Goal: Entertainment & Leisure: Consume media (video, audio)

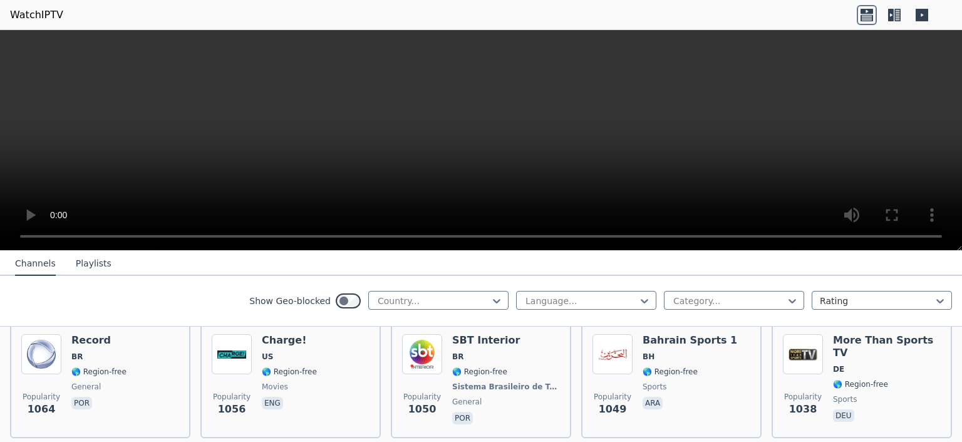
scroll to position [2060, 0]
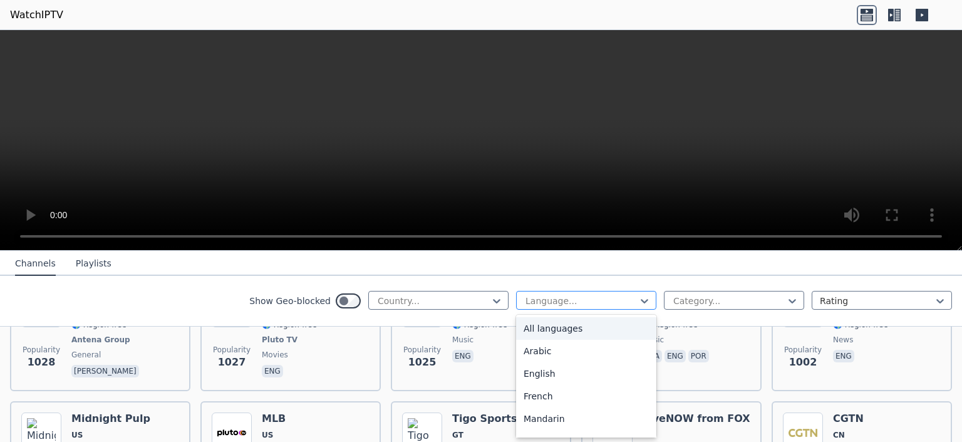
click at [654, 301] on div "Language..." at bounding box center [586, 300] width 140 height 19
click at [594, 430] on div "Turkish" at bounding box center [586, 424] width 140 height 23
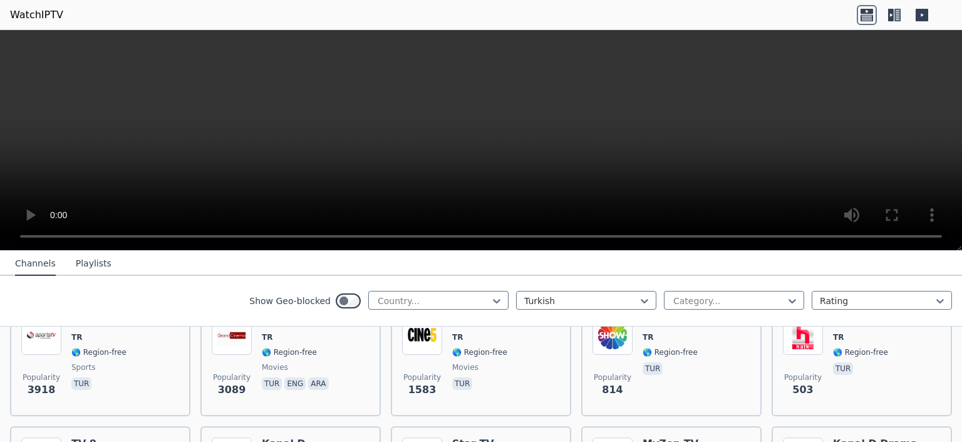
scroll to position [175, 0]
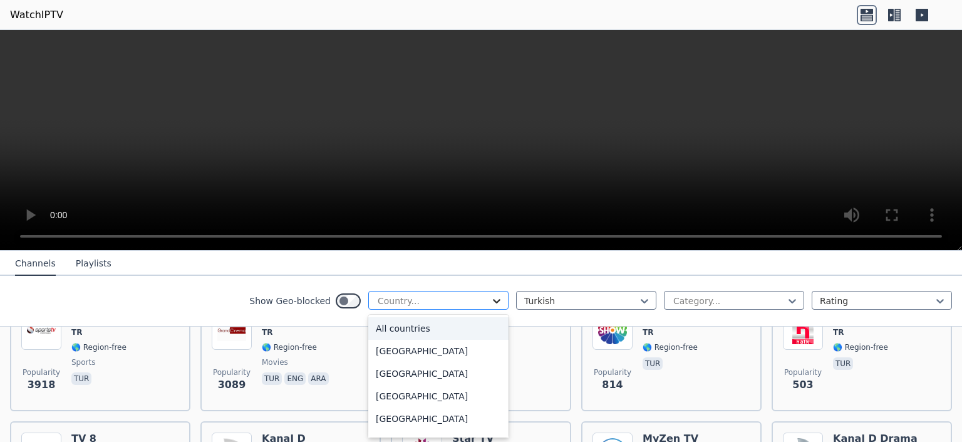
click at [496, 302] on icon at bounding box center [497, 301] width 8 height 4
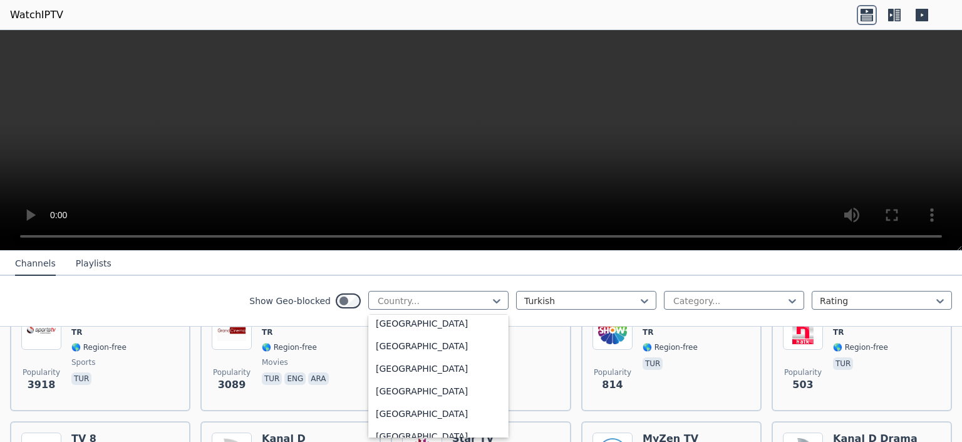
scroll to position [4255, 0]
click at [463, 372] on div "Turkey" at bounding box center [438, 371] width 140 height 23
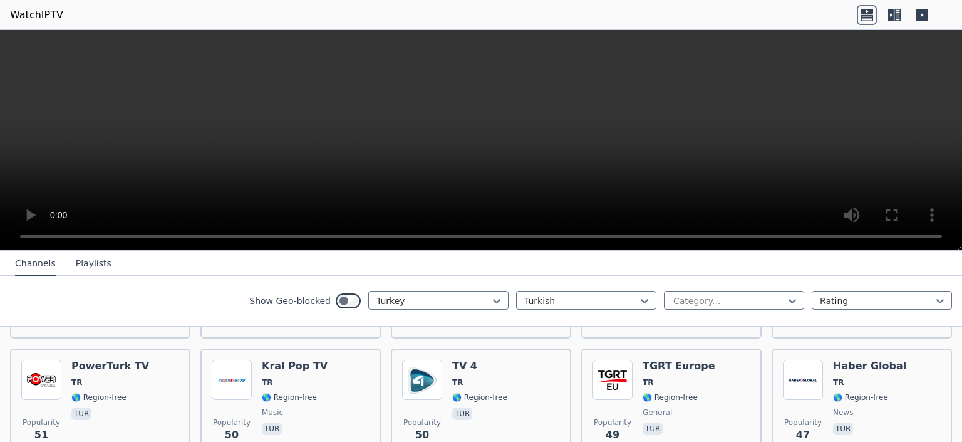
scroll to position [1034, 0]
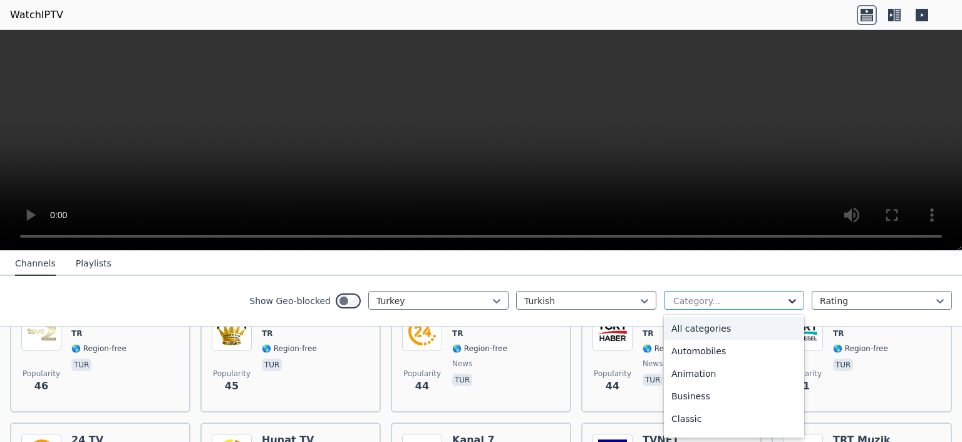
click at [798, 302] on icon at bounding box center [792, 300] width 13 height 13
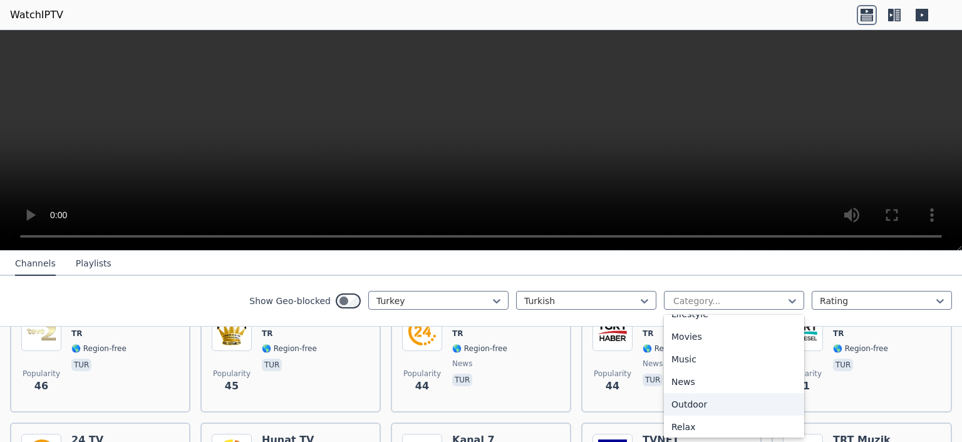
scroll to position [440, 0]
click at [748, 428] on div "Sports" at bounding box center [734, 430] width 140 height 23
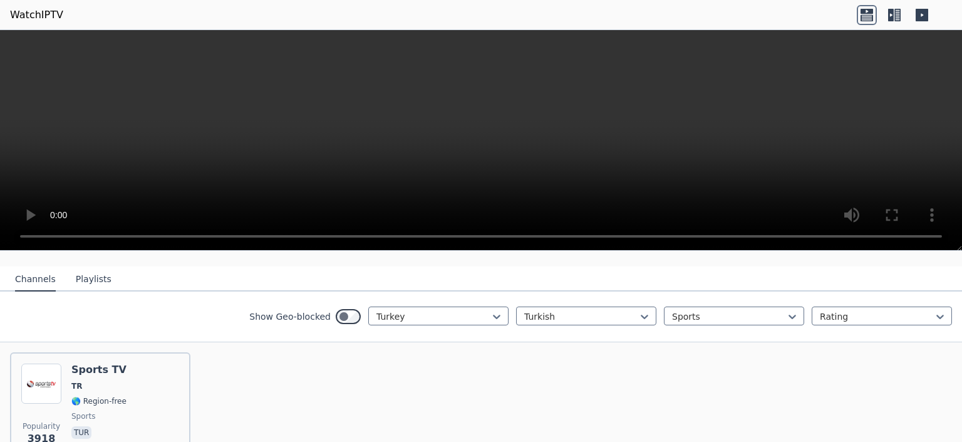
scroll to position [162, 0]
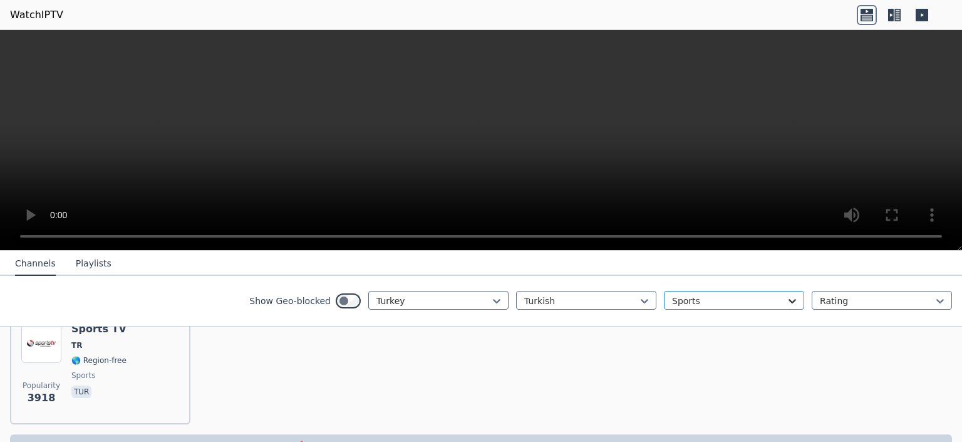
click at [789, 301] on icon at bounding box center [792, 300] width 13 height 13
click at [752, 323] on div "All categories" at bounding box center [734, 328] width 140 height 23
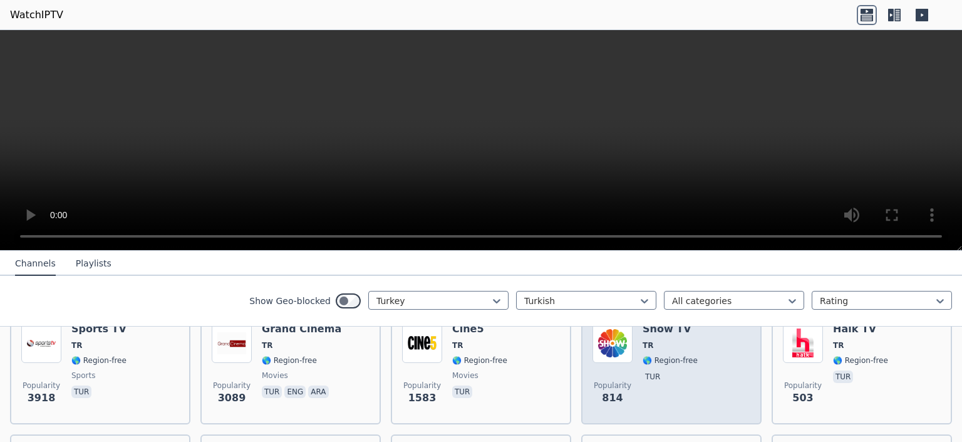
click at [627, 348] on img at bounding box center [613, 343] width 40 height 40
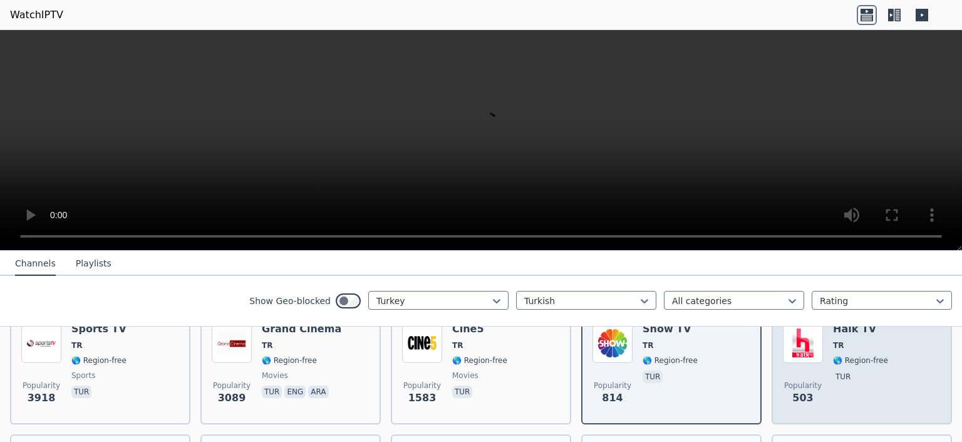
click at [920, 377] on div "Popularity 503 Halk TV TR 🌎 Region-free tur" at bounding box center [862, 368] width 158 height 90
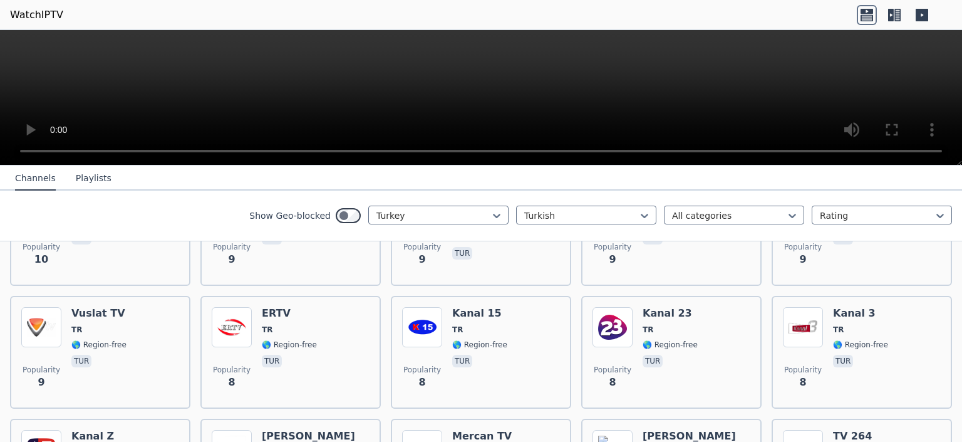
scroll to position [3834, 0]
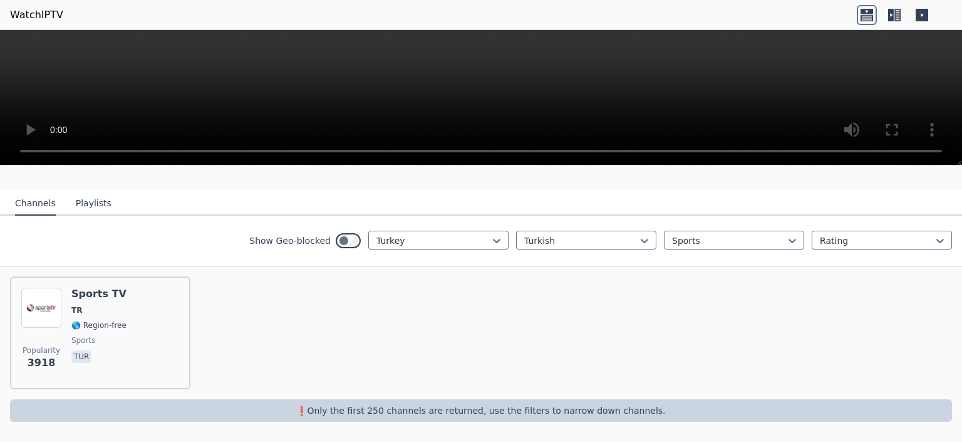
scroll to position [100, 0]
